Goal: Transaction & Acquisition: Purchase product/service

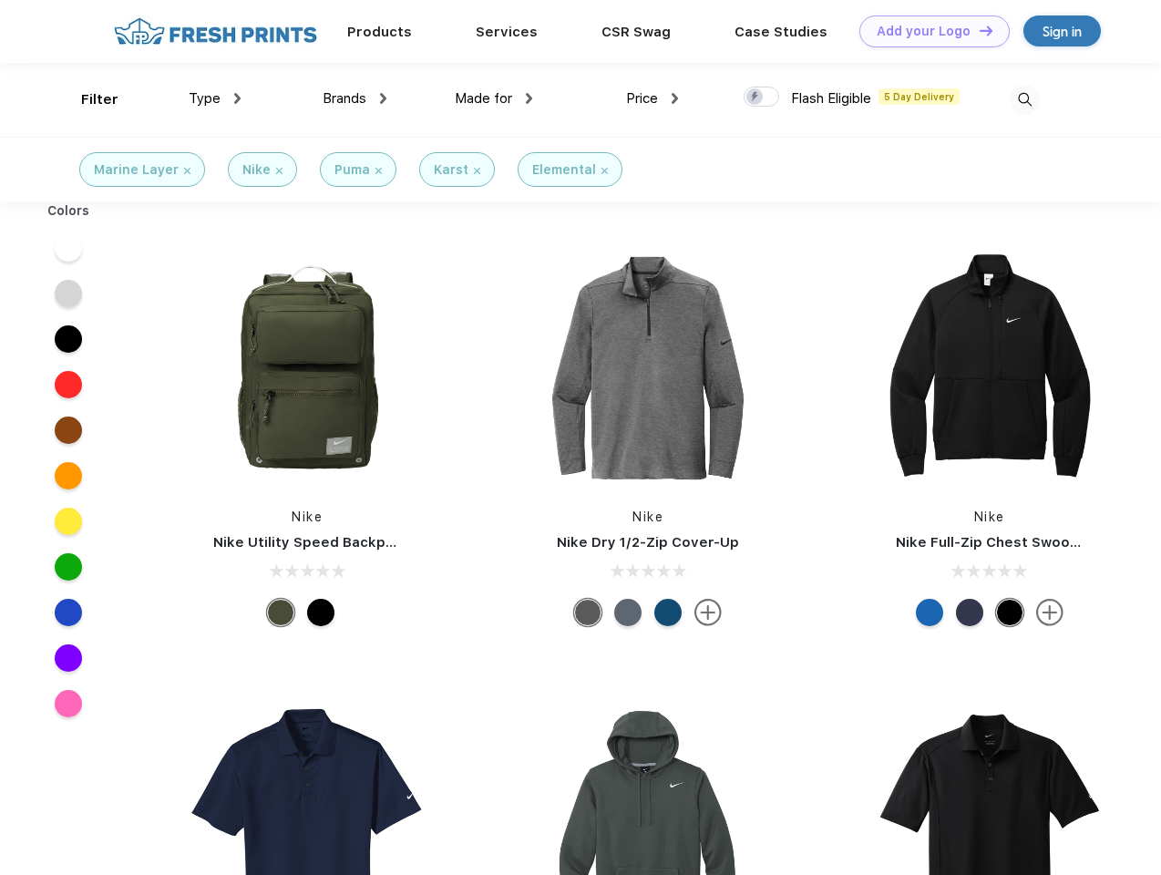
click at [927, 31] on link "Add your Logo Design Tool" at bounding box center [934, 31] width 150 height 32
click at [0, 0] on div "Design Tool" at bounding box center [0, 0] width 0 height 0
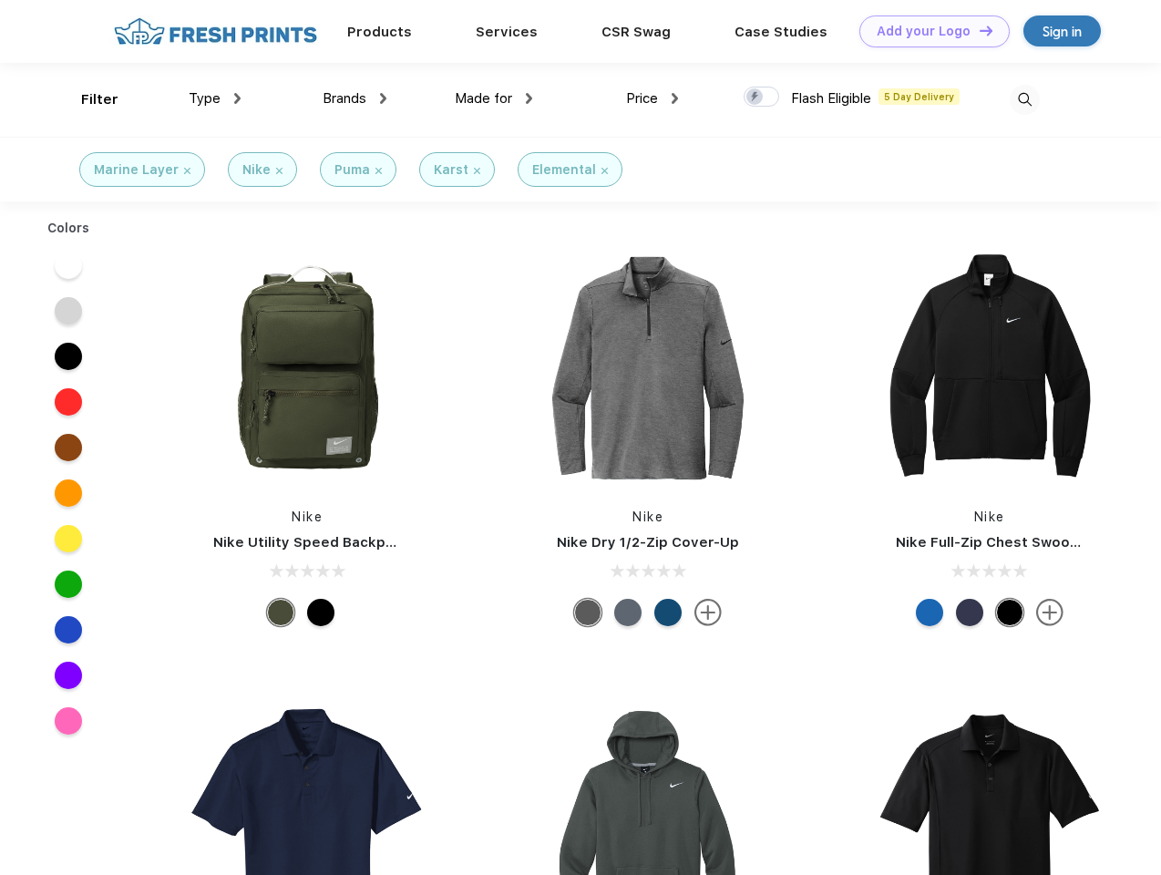
click at [978, 30] on link "Add your Logo Design Tool" at bounding box center [934, 31] width 150 height 32
click at [87, 99] on div "Filter" at bounding box center [99, 99] width 37 height 21
click at [215, 98] on span "Type" at bounding box center [205, 98] width 32 height 16
click at [354, 98] on span "Brands" at bounding box center [344, 98] width 44 height 16
click at [494, 98] on span "Made for" at bounding box center [483, 98] width 57 height 16
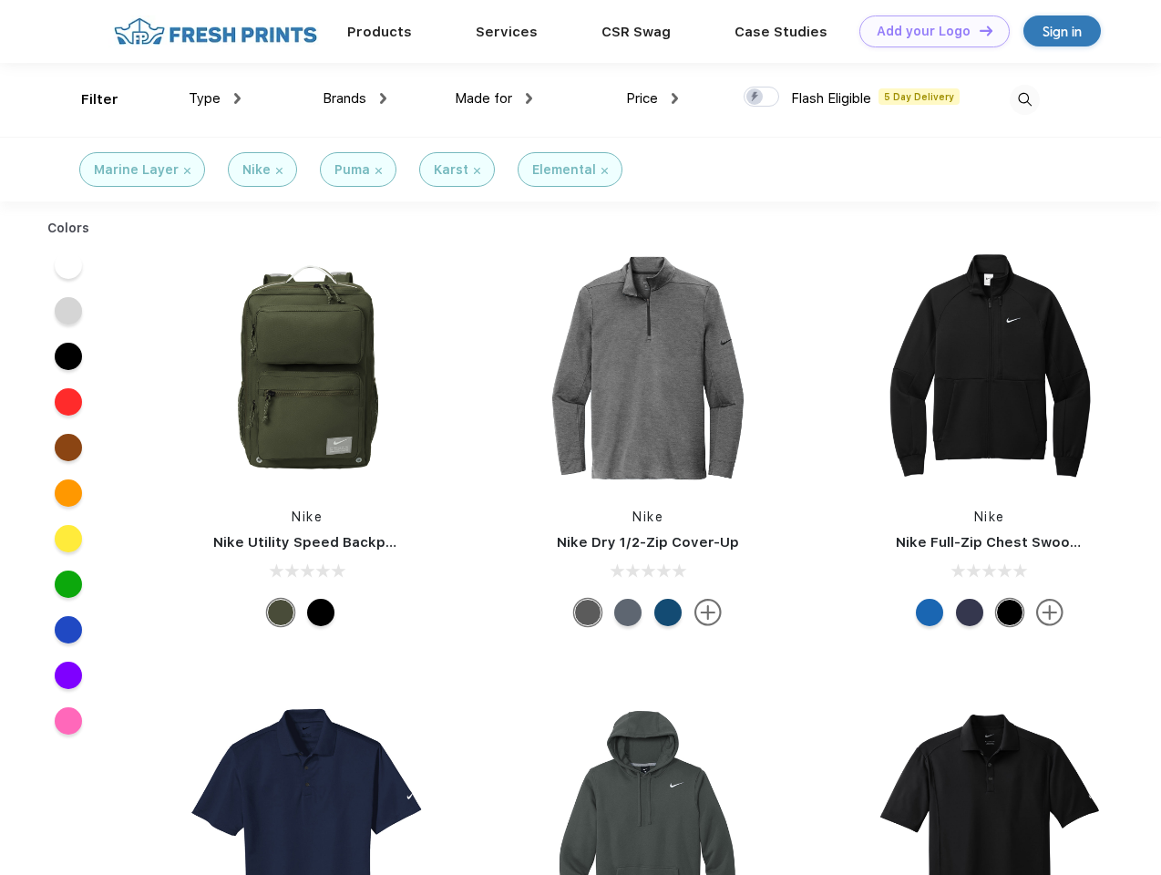
click at [652, 98] on span "Price" at bounding box center [642, 98] width 32 height 16
click at [762, 97] on div at bounding box center [761, 97] width 36 height 20
click at [755, 97] on input "checkbox" at bounding box center [749, 92] width 12 height 12
click at [1024, 99] on img at bounding box center [1024, 100] width 30 height 30
